Goal: Contribute content

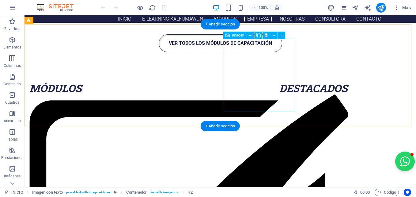
scroll to position [882, 0]
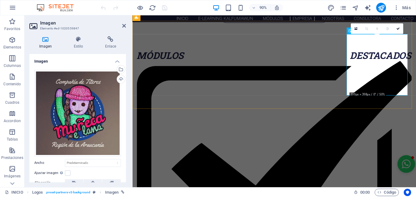
scroll to position [847, 0]
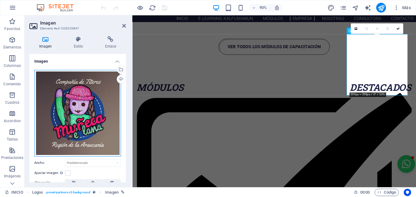
click at [74, 88] on div "Arrastra archivos aquí, haz clic para escoger archivos o selecciona archivos de…" at bounding box center [77, 113] width 87 height 86
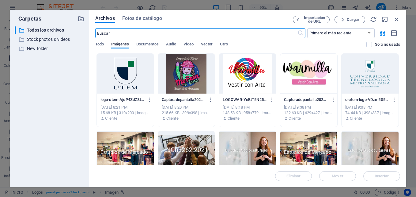
scroll to position [1078, 0]
click at [343, 21] on icon "button" at bounding box center [343, 20] width 4 height 4
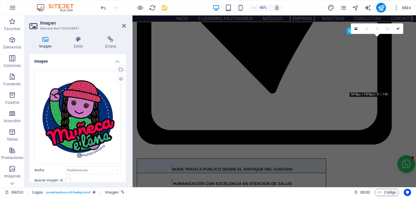
scroll to position [847, 0]
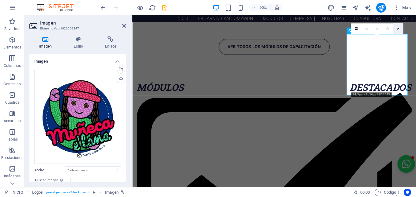
click at [398, 26] on link at bounding box center [398, 28] width 10 height 10
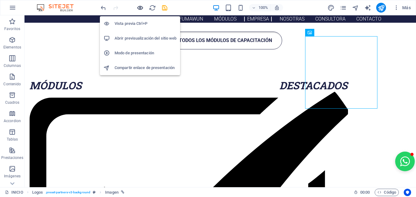
click at [141, 9] on icon "button" at bounding box center [140, 7] width 7 height 7
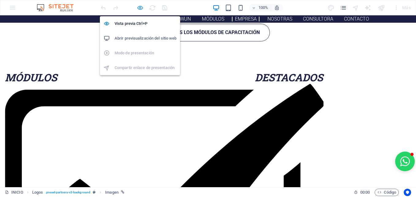
scroll to position [888, 0]
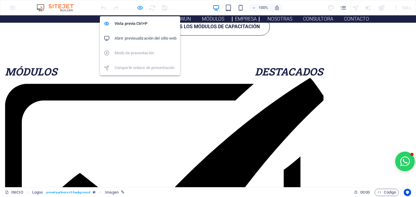
click at [142, 6] on icon "button" at bounding box center [140, 7] width 7 height 7
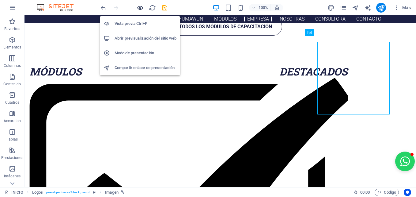
scroll to position [882, 0]
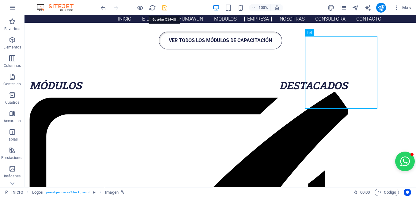
click at [166, 7] on icon "save" at bounding box center [164, 7] width 7 height 7
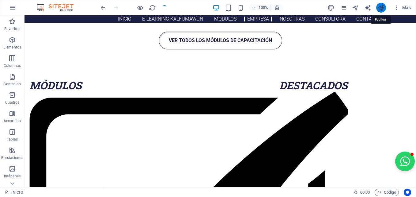
click at [381, 7] on icon "publish" at bounding box center [381, 7] width 7 height 7
checkbox input "false"
